Goal: Task Accomplishment & Management: Use online tool/utility

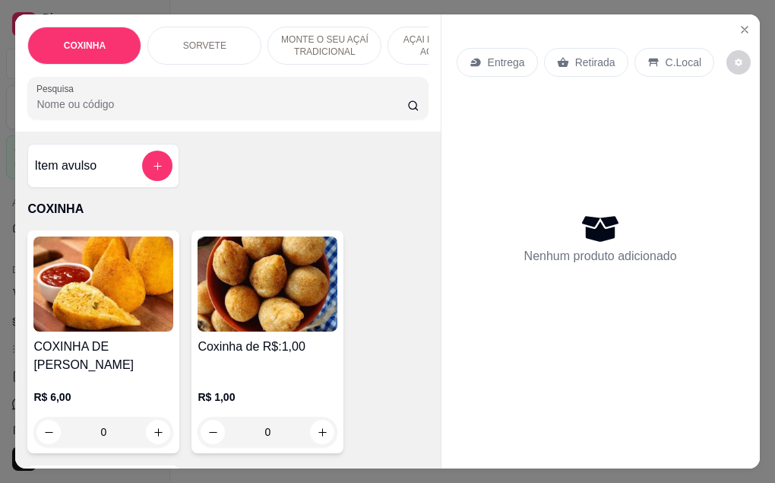
select select "ALL"
select select "0"
drag, startPoint x: 262, startPoint y: 421, endPoint x: 288, endPoint y: 409, distance: 28.6
click at [288, 416] on input "0" at bounding box center [267, 431] width 85 height 30
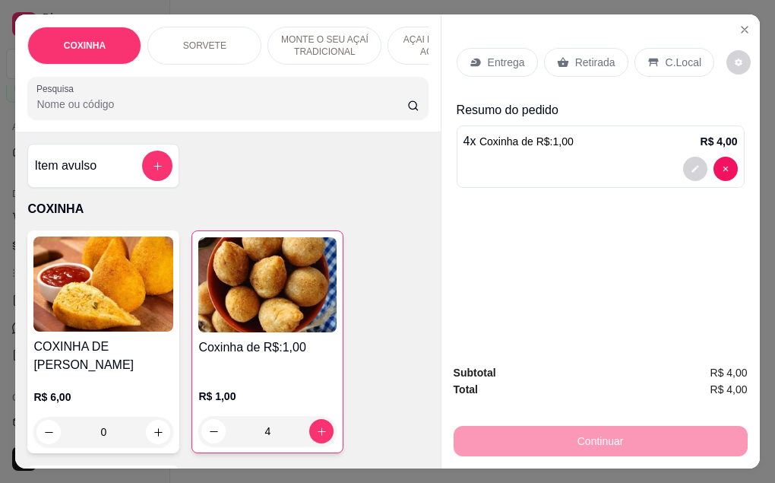
type input "4"
drag, startPoint x: 584, startPoint y: 65, endPoint x: 587, endPoint y: 80, distance: 14.8
click at [587, 67] on div "Retirada" at bounding box center [586, 62] width 84 height 29
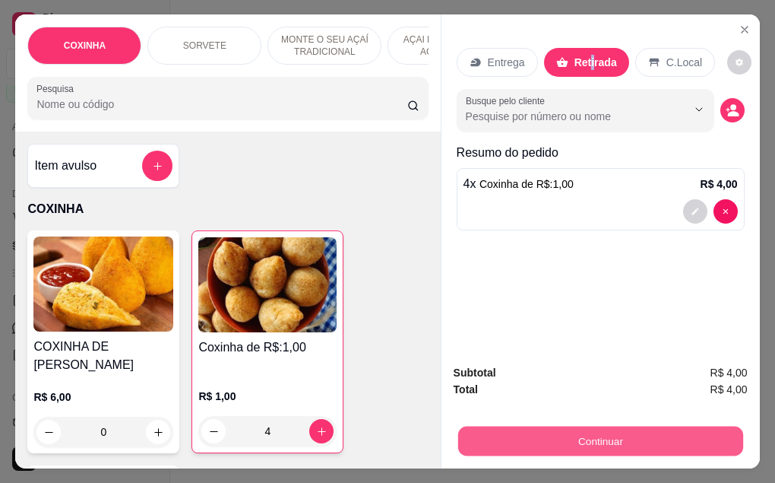
click at [581, 445] on button "Continuar" at bounding box center [599, 441] width 285 height 30
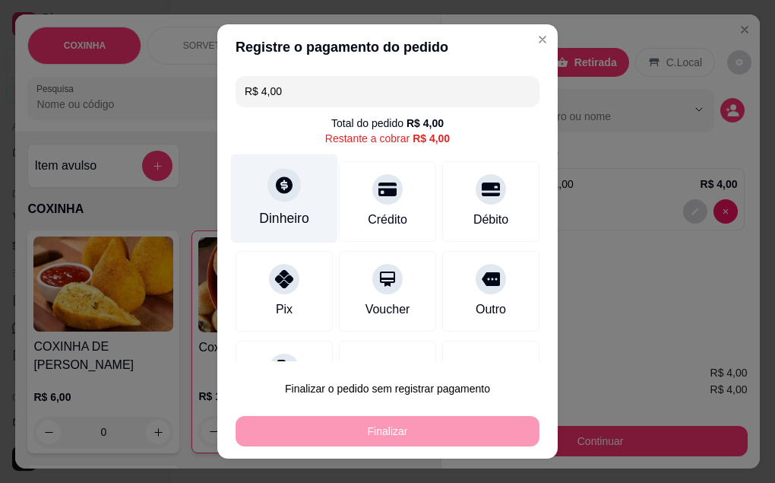
click at [267, 226] on div "Dinheiro" at bounding box center [284, 218] width 50 height 20
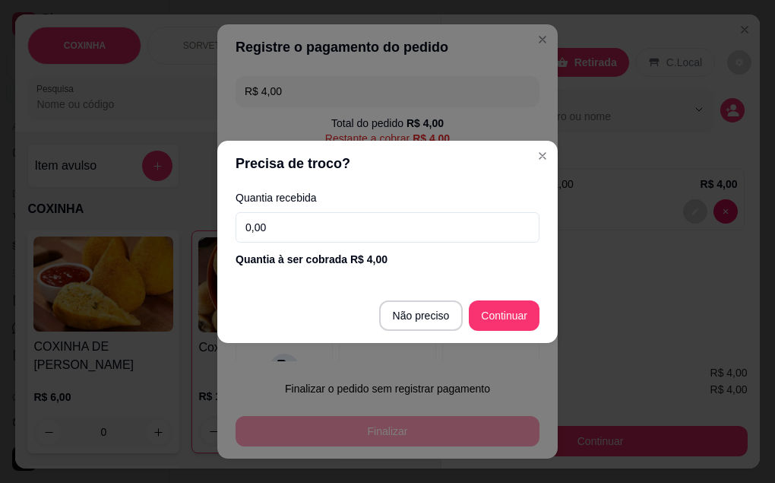
click at [280, 229] on input "0,00" at bounding box center [388, 227] width 304 height 30
type input "4,00"
type input "R$ 0,00"
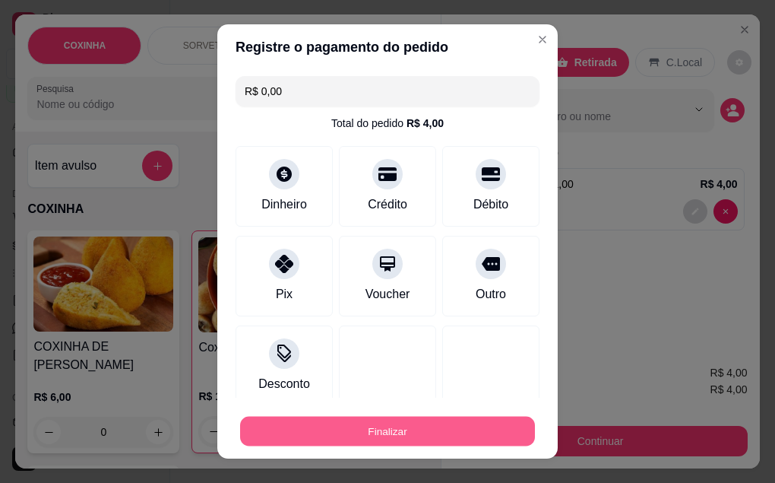
click at [365, 431] on button "Finalizar" at bounding box center [387, 431] width 295 height 30
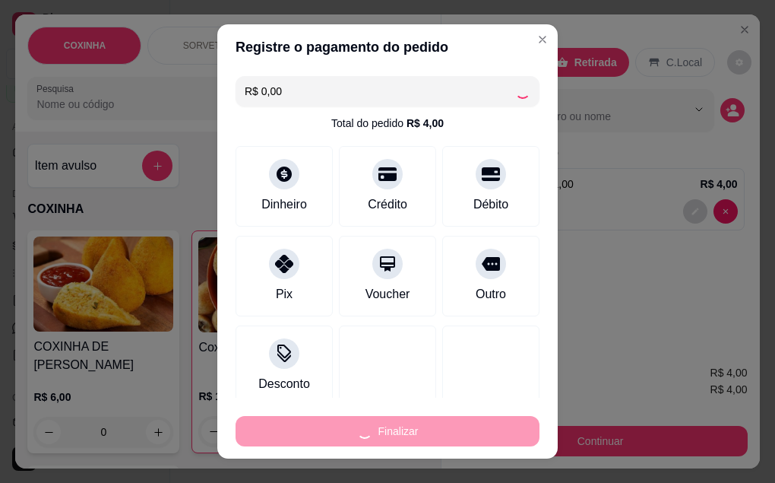
type input "0"
type input "-R$ 4,00"
